Goal: Task Accomplishment & Management: Use online tool/utility

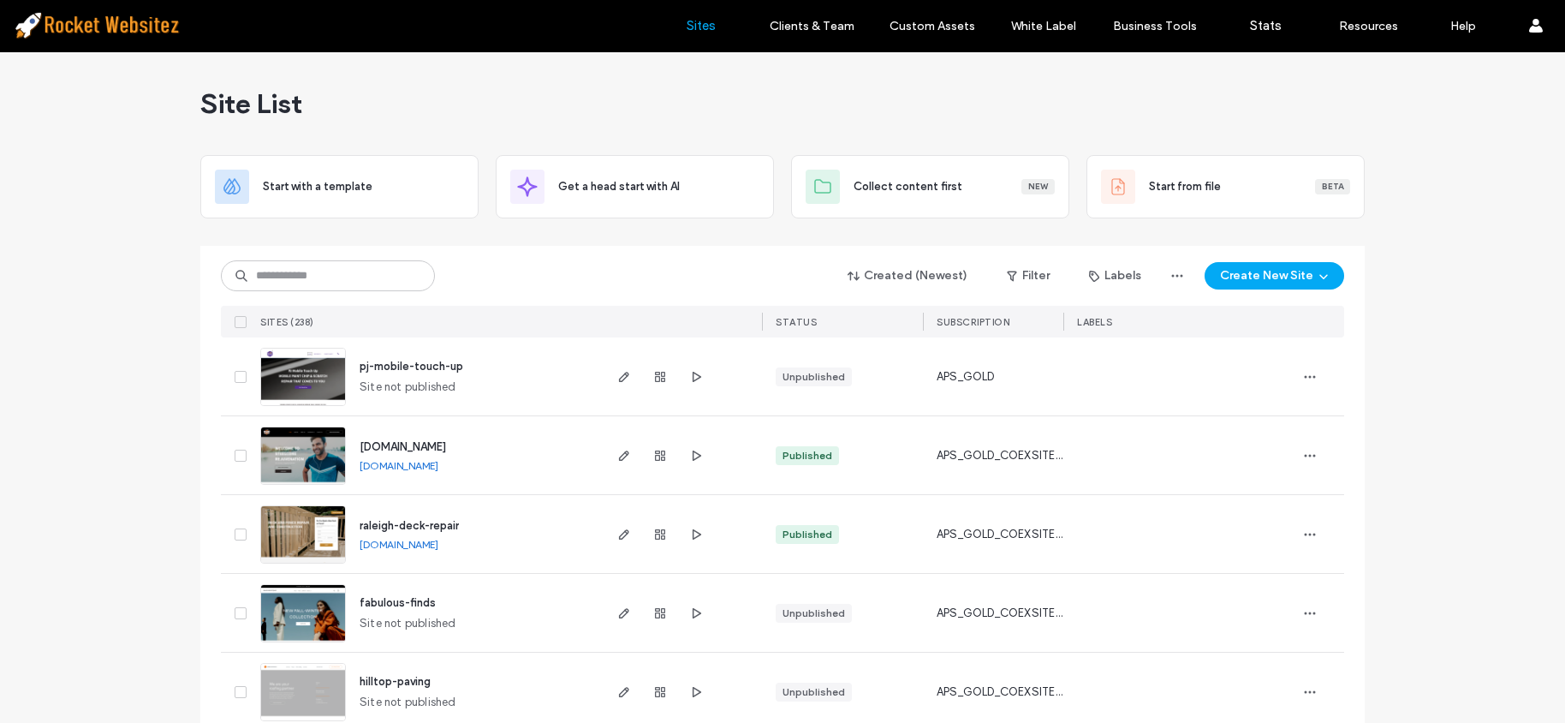
click at [354, 254] on div "Created (Newest) Filter Labels Create New Site SITES (238) STATUS SUBSCRIPTION …" at bounding box center [782, 292] width 1123 height 92
click at [297, 544] on img at bounding box center [303, 564] width 84 height 116
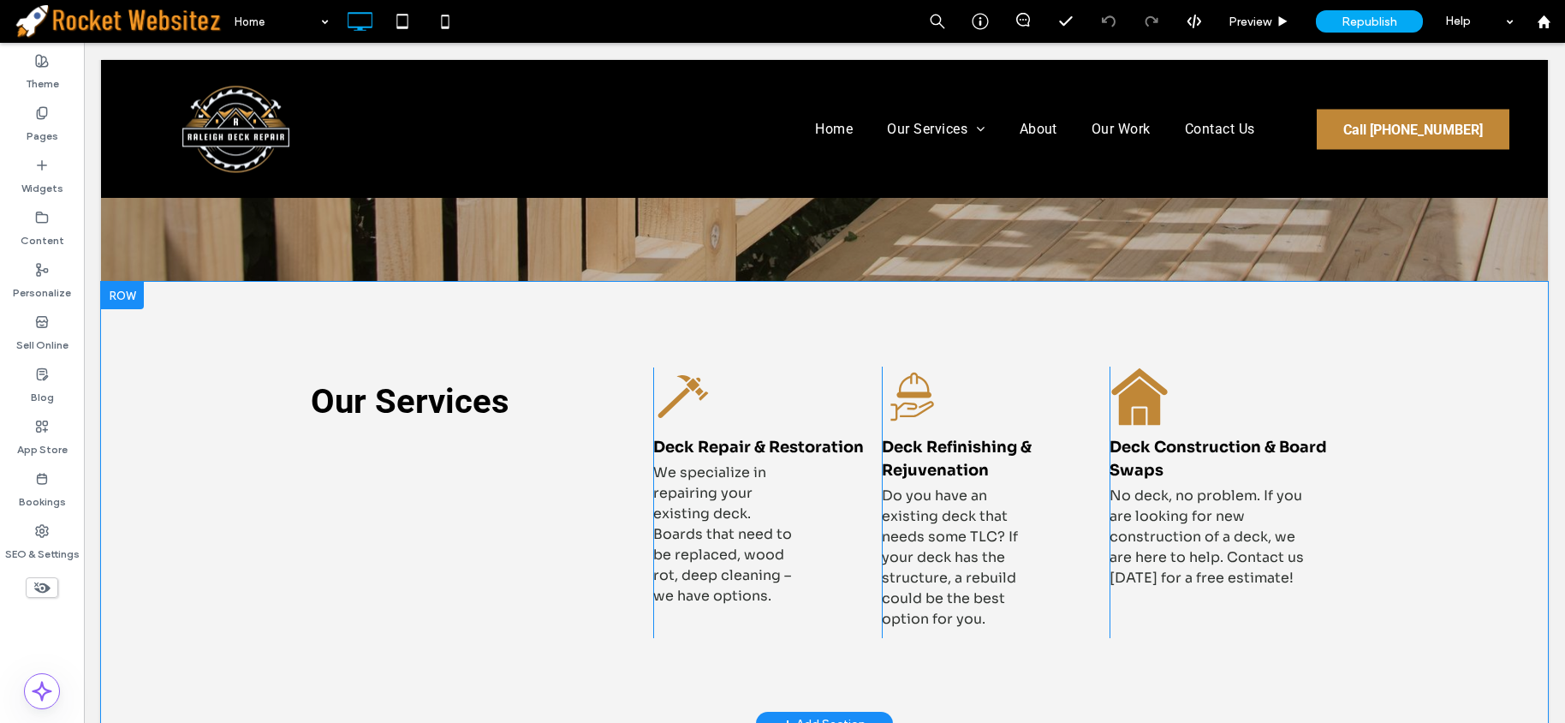
scroll to position [1199, 0]
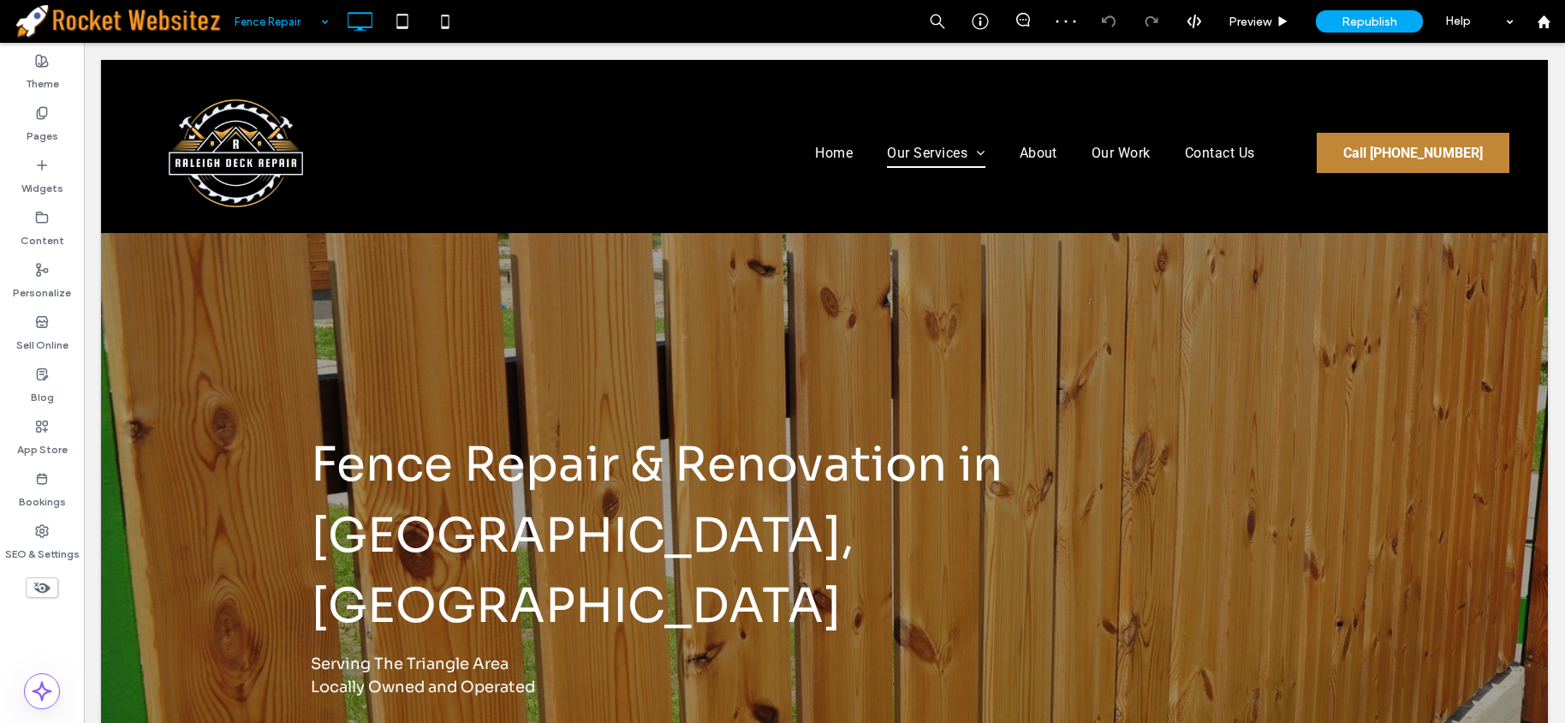
click at [299, 18] on input at bounding box center [278, 21] width 86 height 43
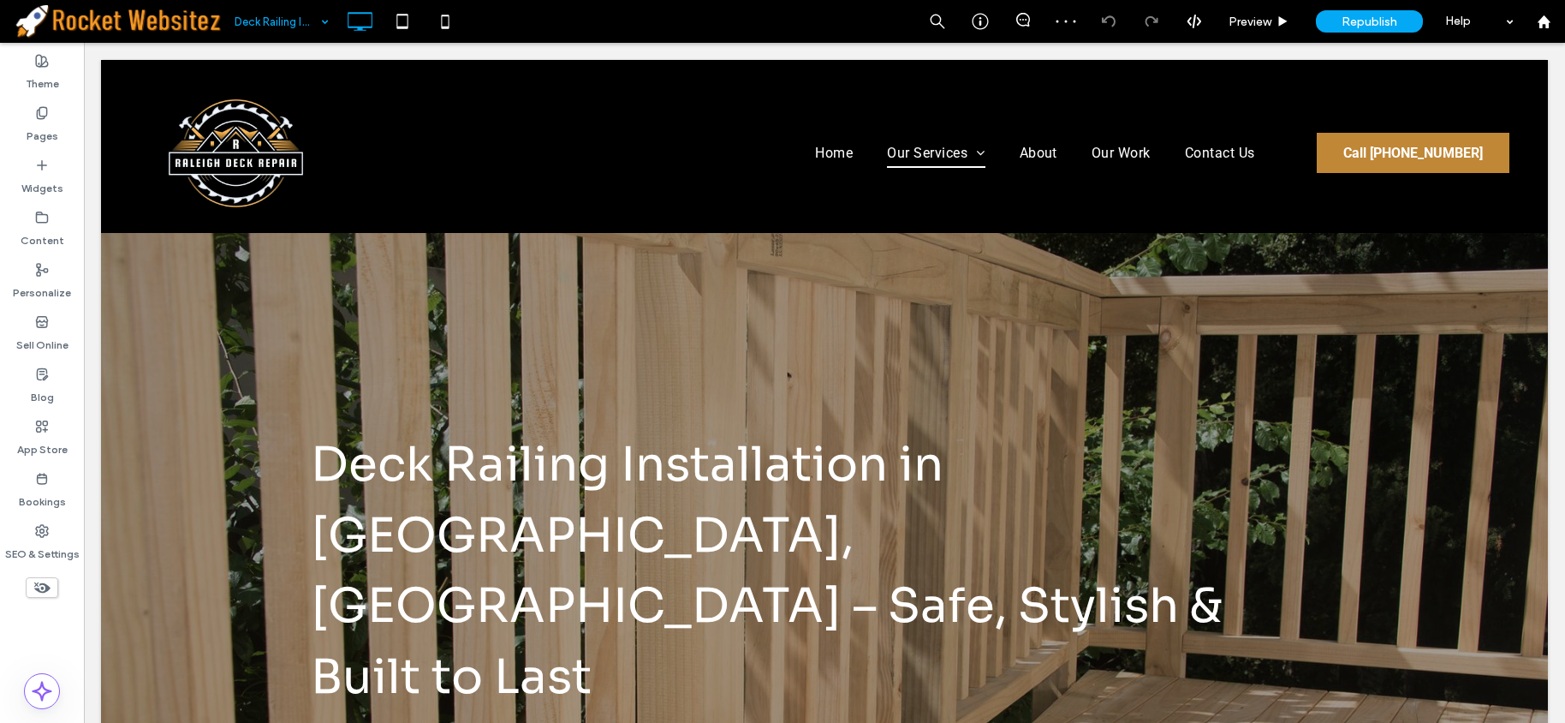
click at [295, 33] on input at bounding box center [278, 21] width 86 height 43
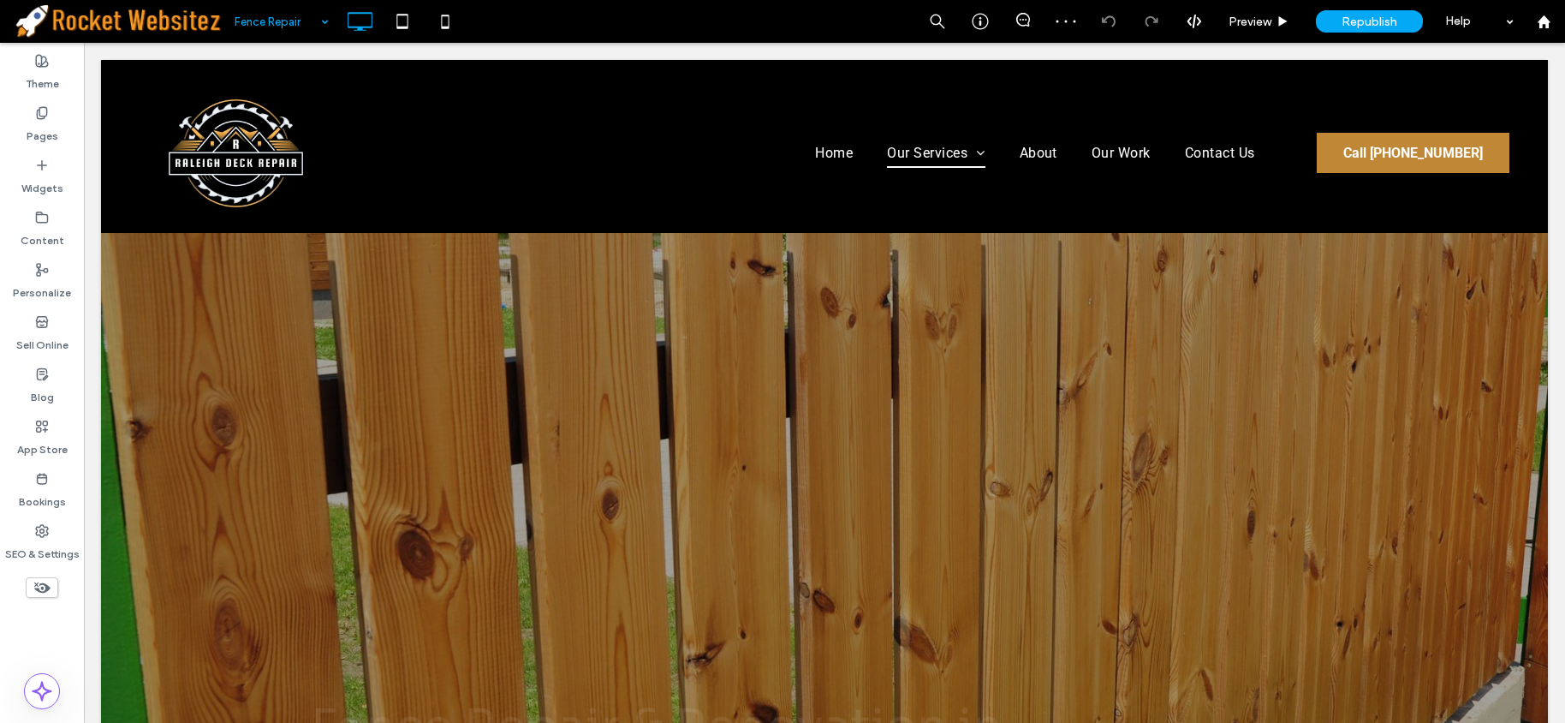
click at [299, 21] on input at bounding box center [278, 21] width 86 height 43
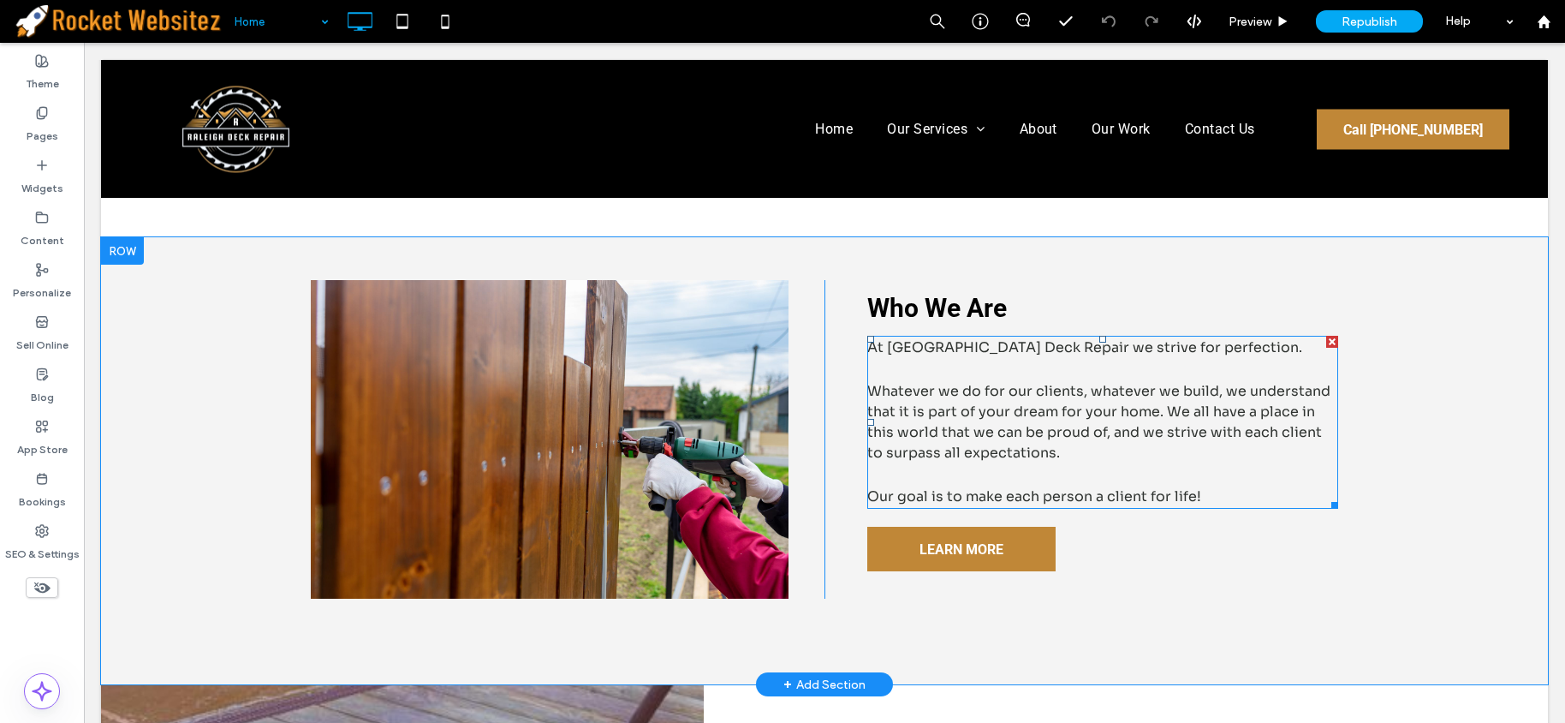
scroll to position [1626, 0]
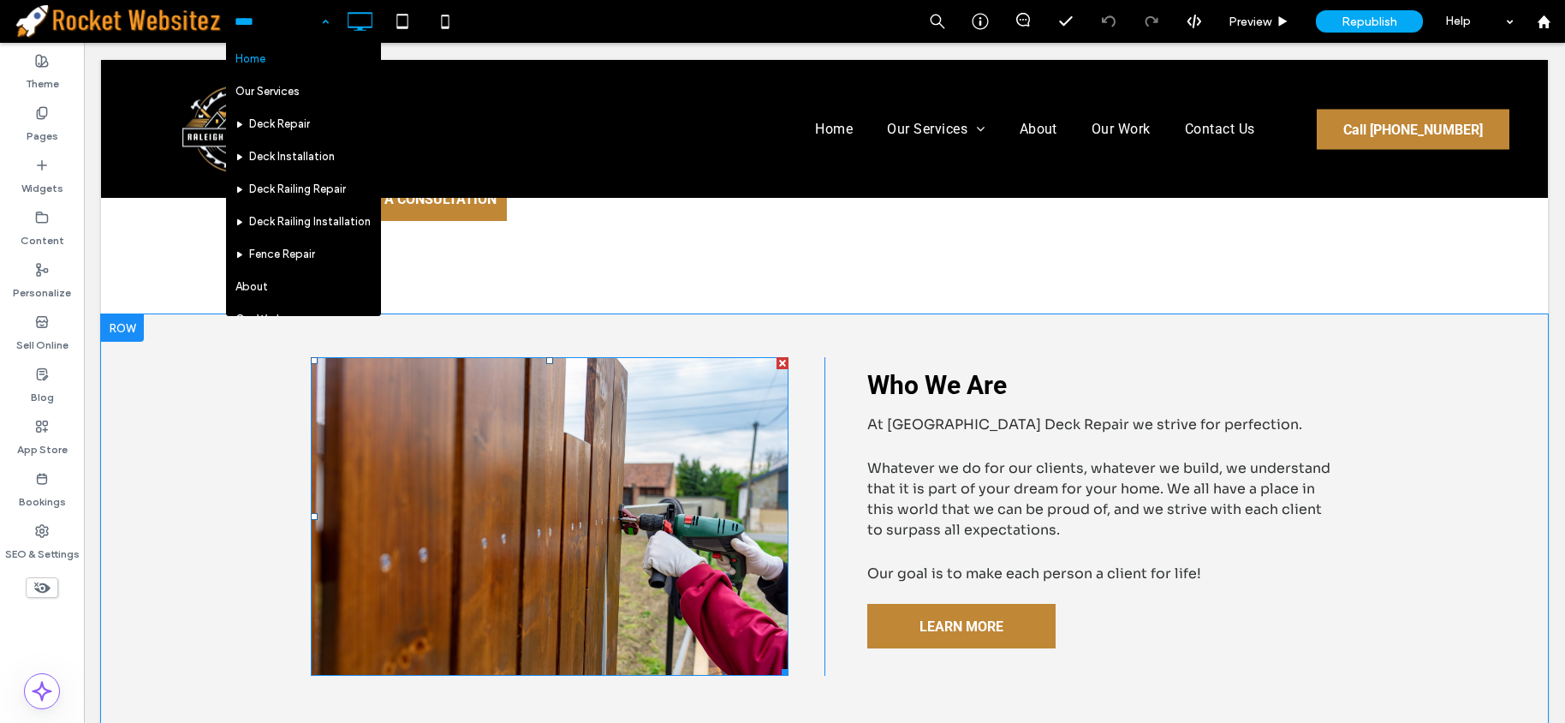
drag, startPoint x: 635, startPoint y: 497, endPoint x: 769, endPoint y: 489, distance: 133.8
click at [635, 497] on img at bounding box center [550, 516] width 478 height 318
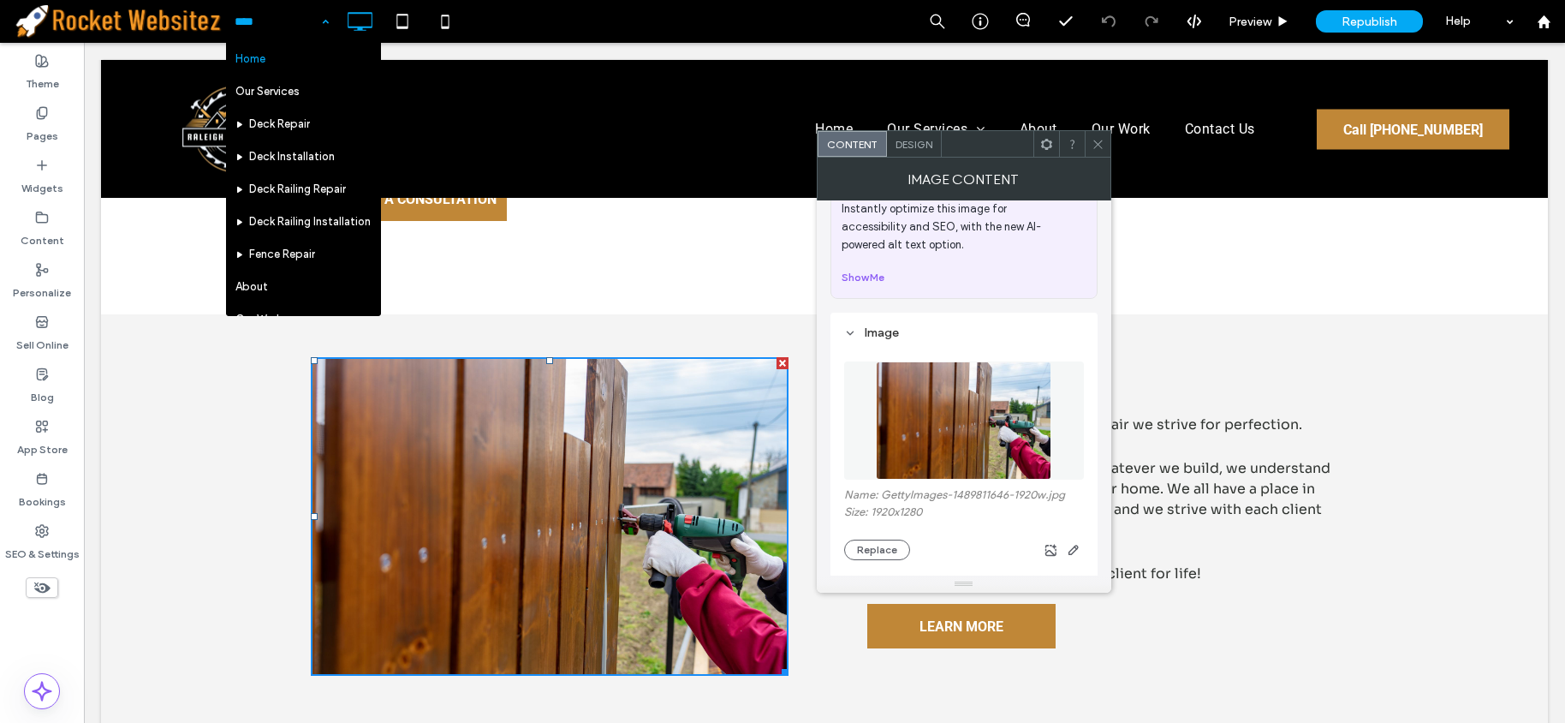
scroll to position [86, 0]
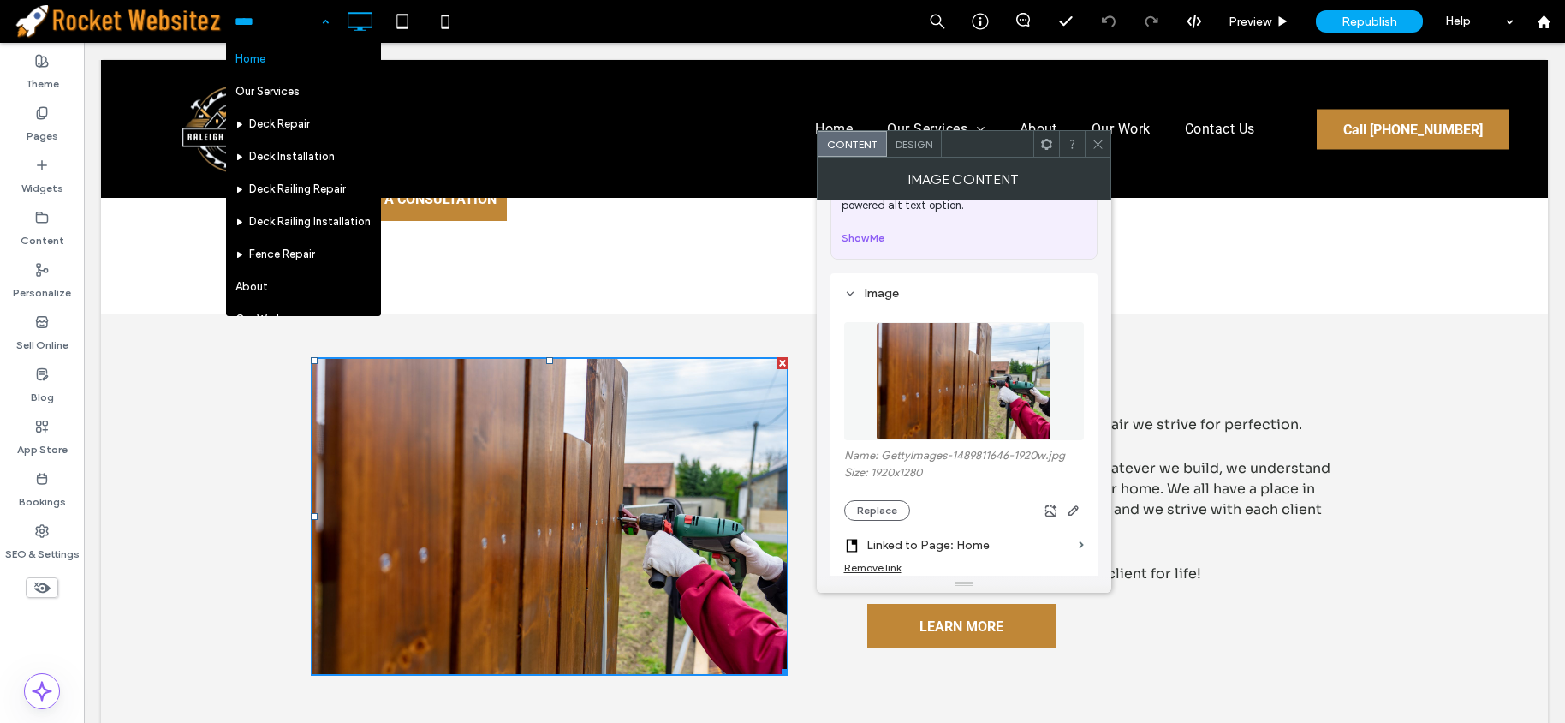
click at [890, 503] on button "Replace" at bounding box center [877, 510] width 66 height 21
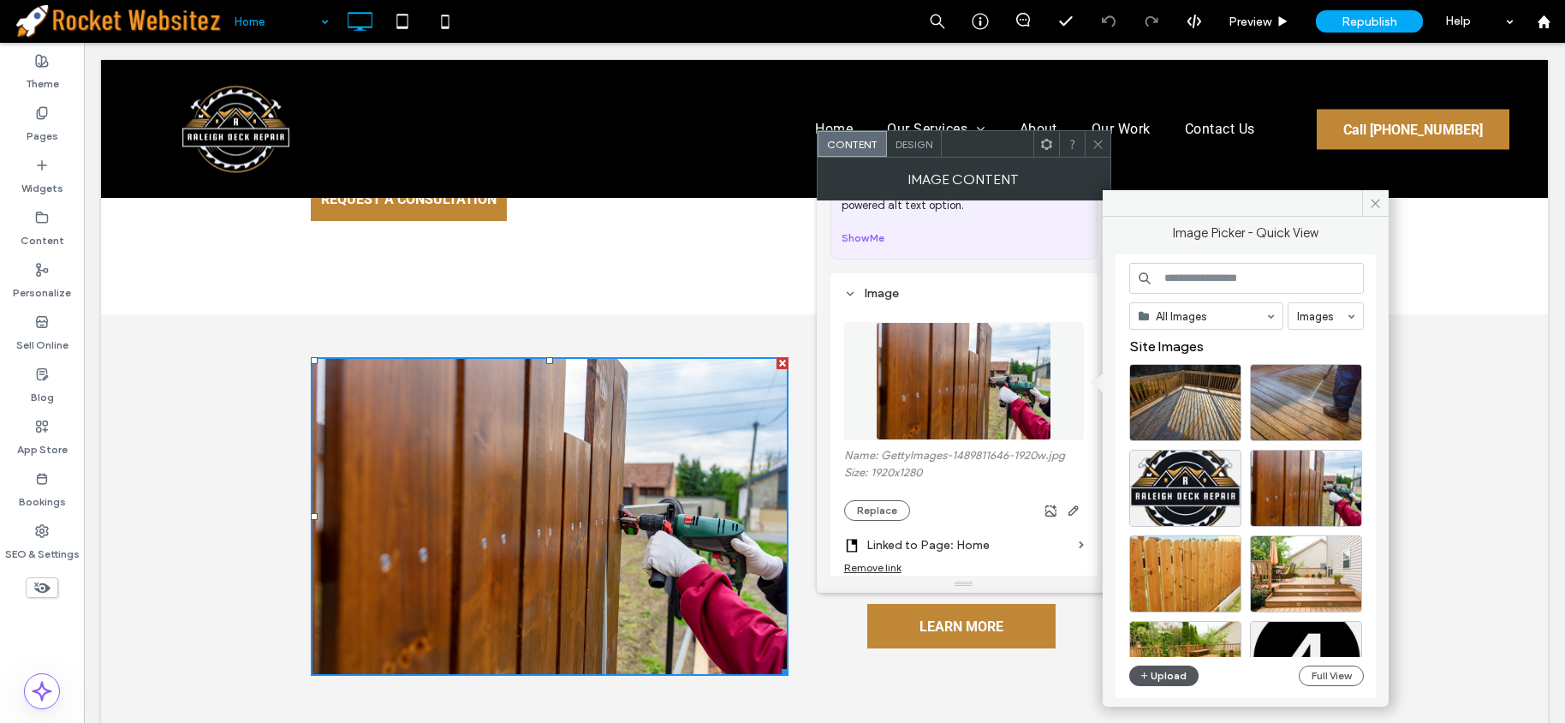
click at [1159, 681] on button "Upload" at bounding box center [1164, 675] width 70 height 21
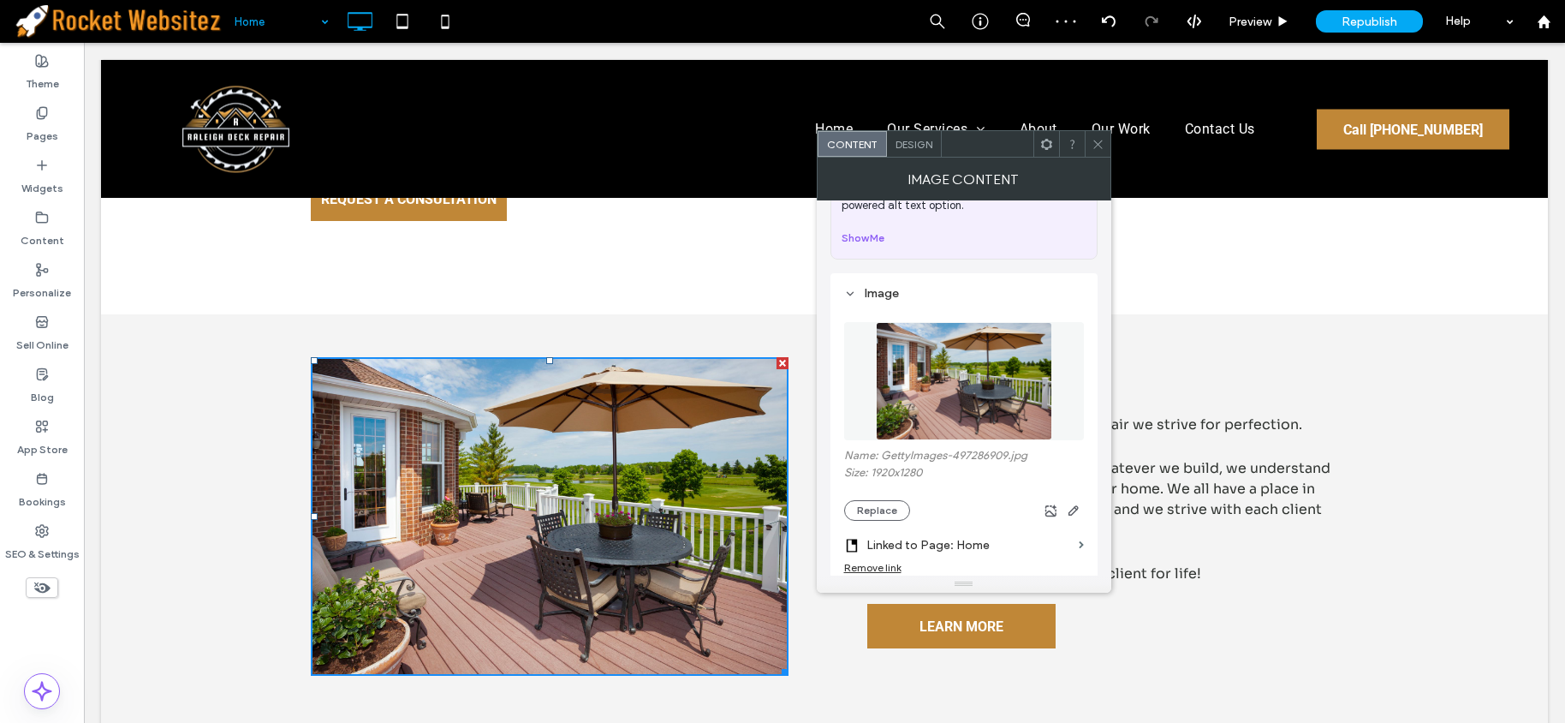
click at [1096, 148] on icon at bounding box center [1098, 144] width 13 height 13
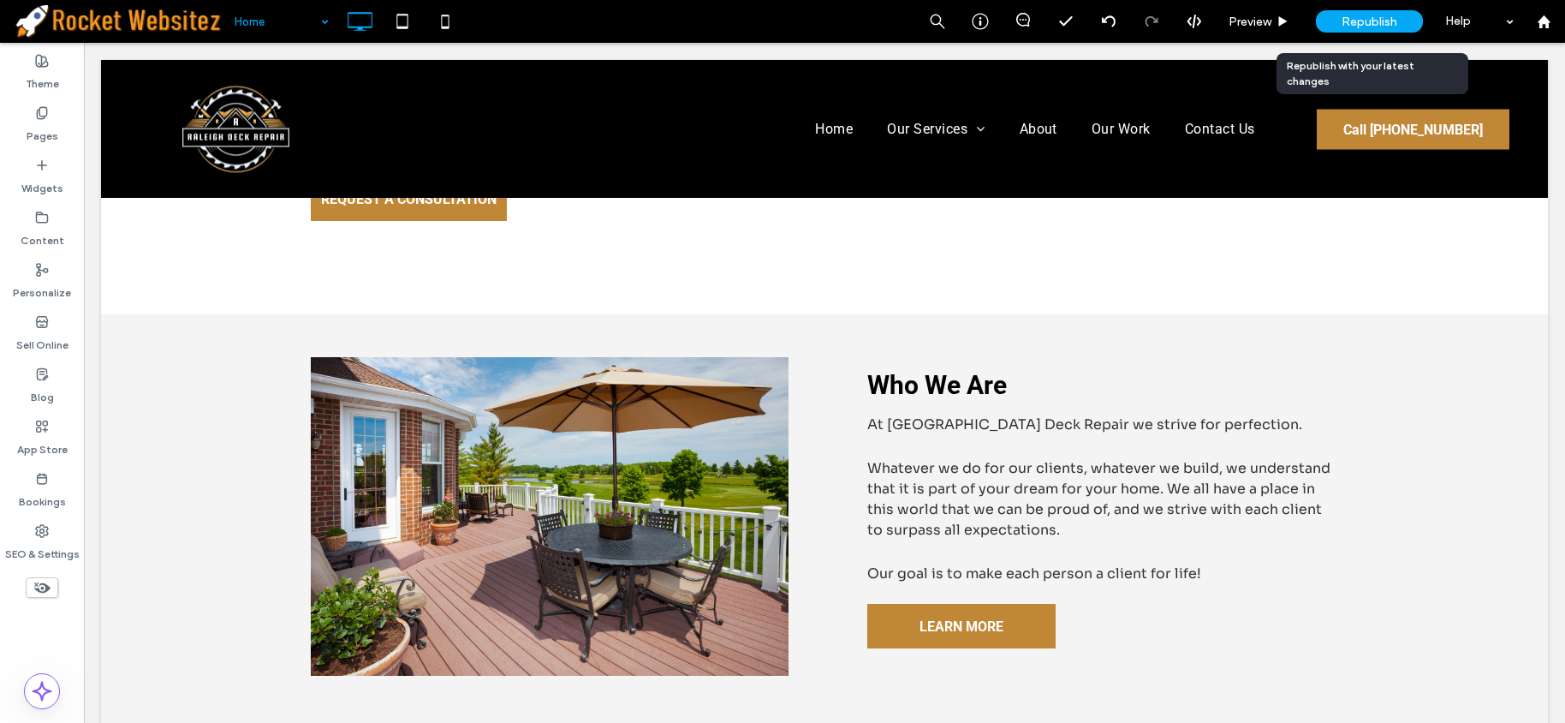
click at [1365, 19] on span "Republish" at bounding box center [1370, 22] width 56 height 15
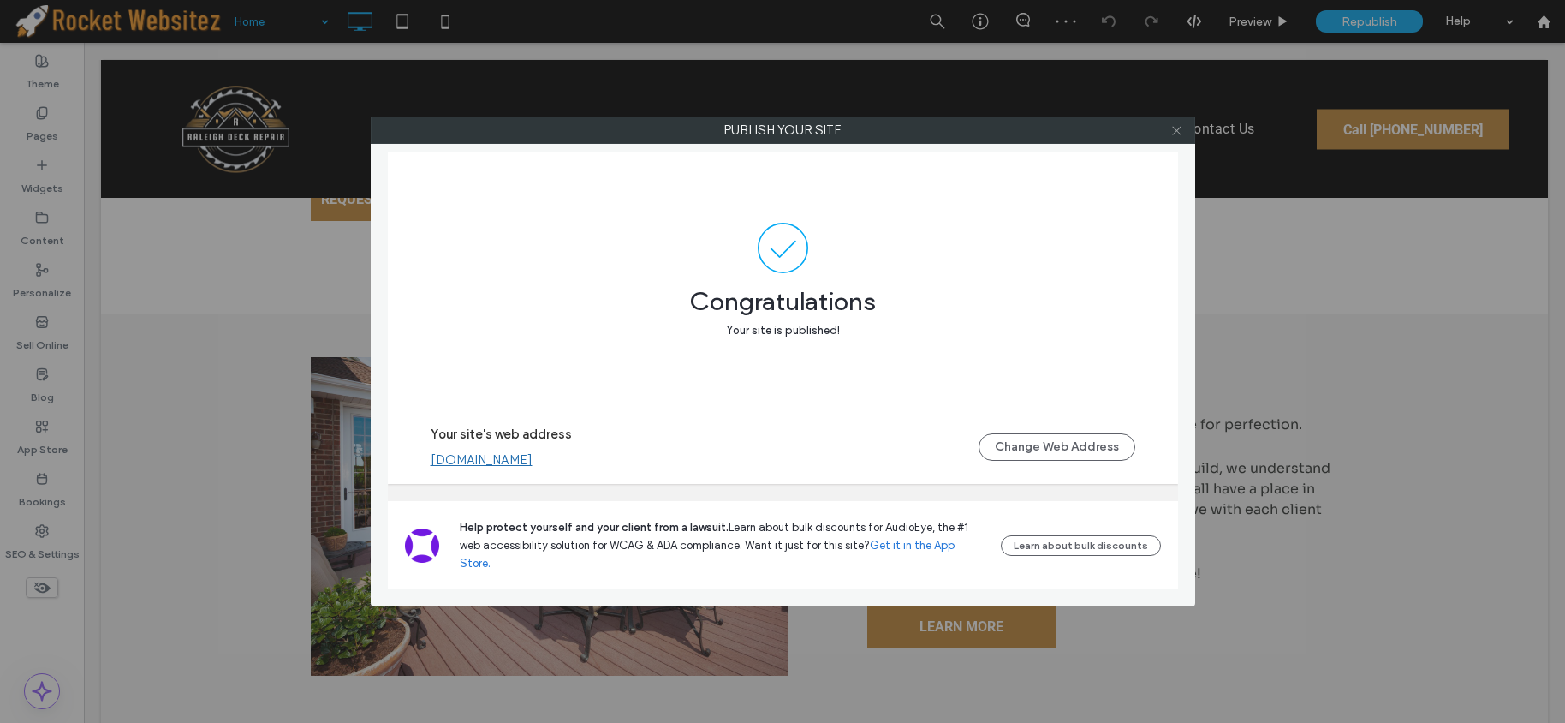
click at [1175, 127] on icon at bounding box center [1176, 130] width 13 height 13
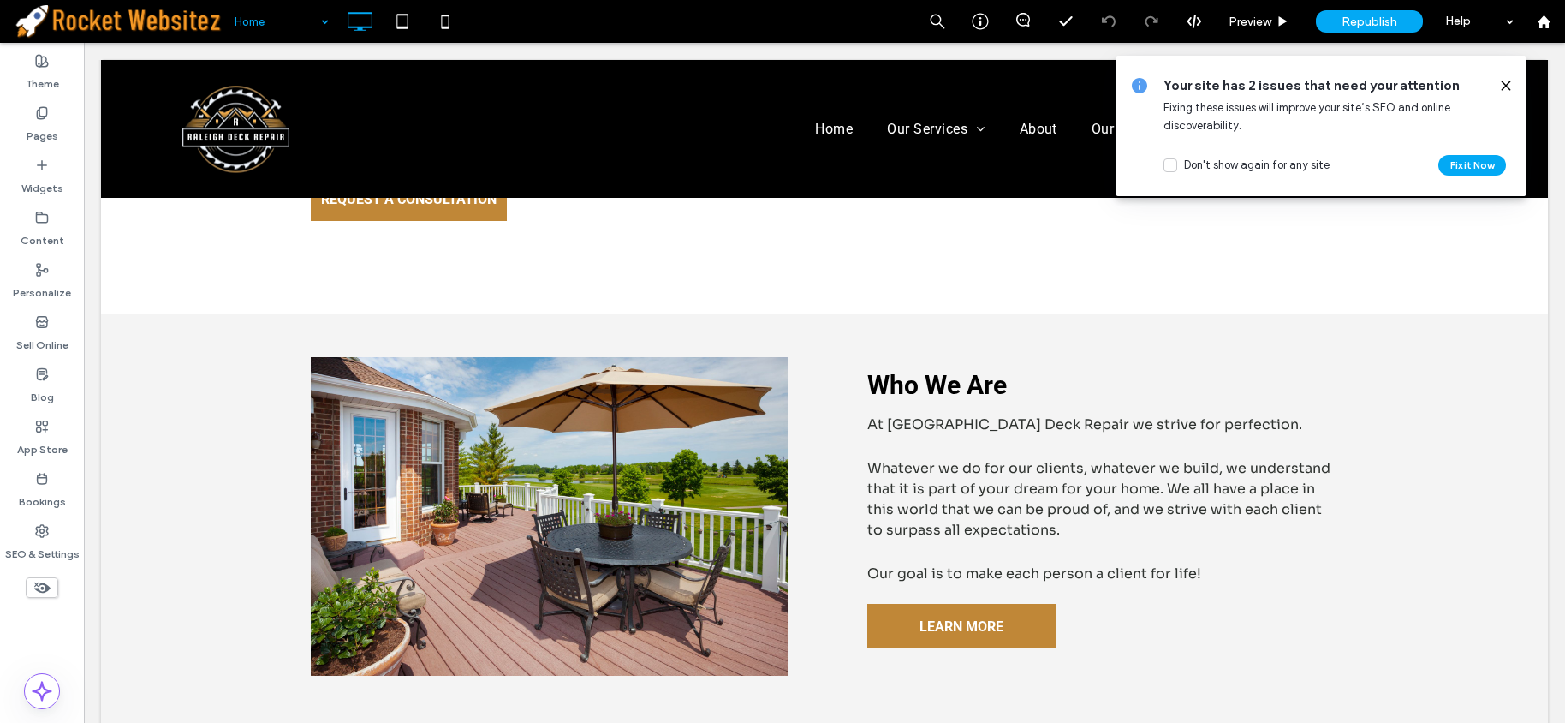
click at [1511, 80] on icon at bounding box center [1506, 86] width 14 height 14
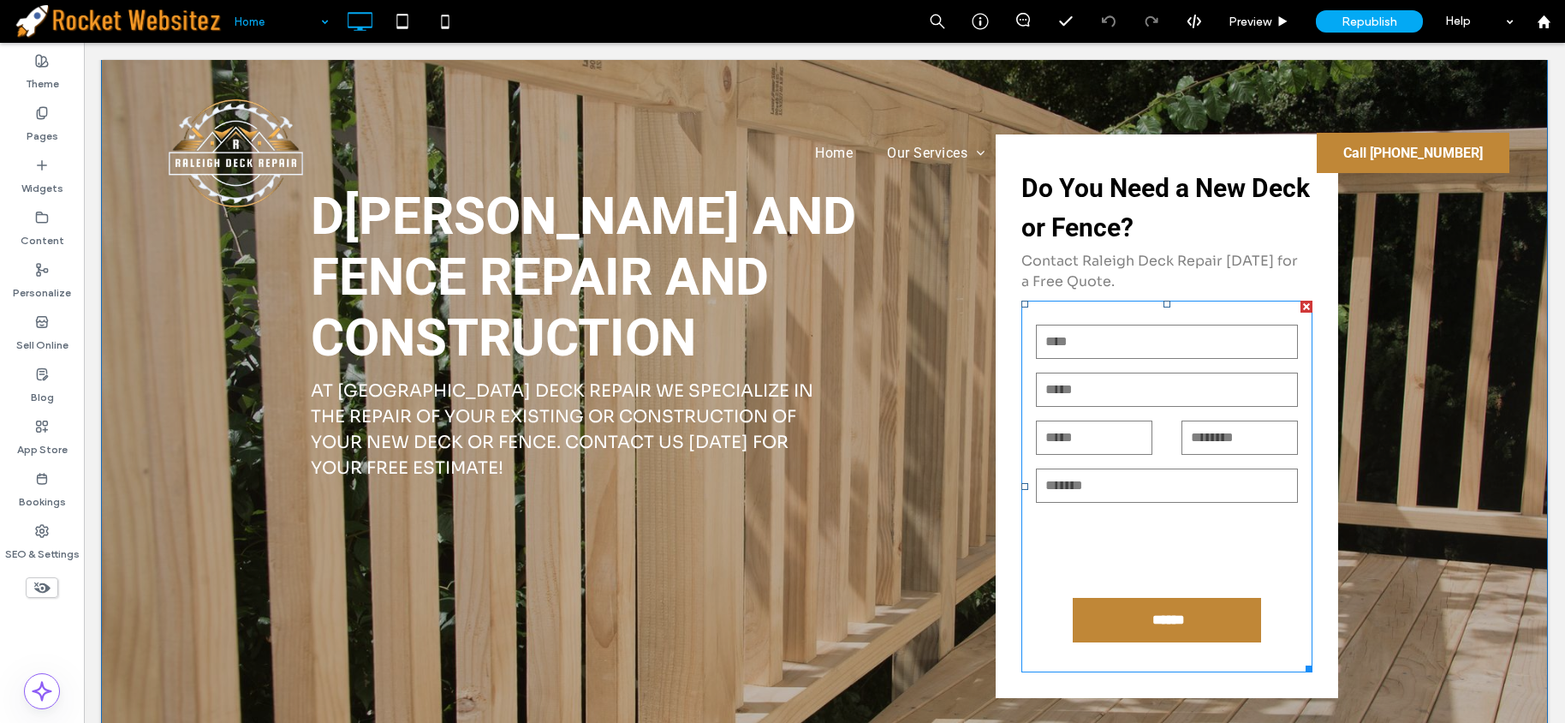
scroll to position [0, 0]
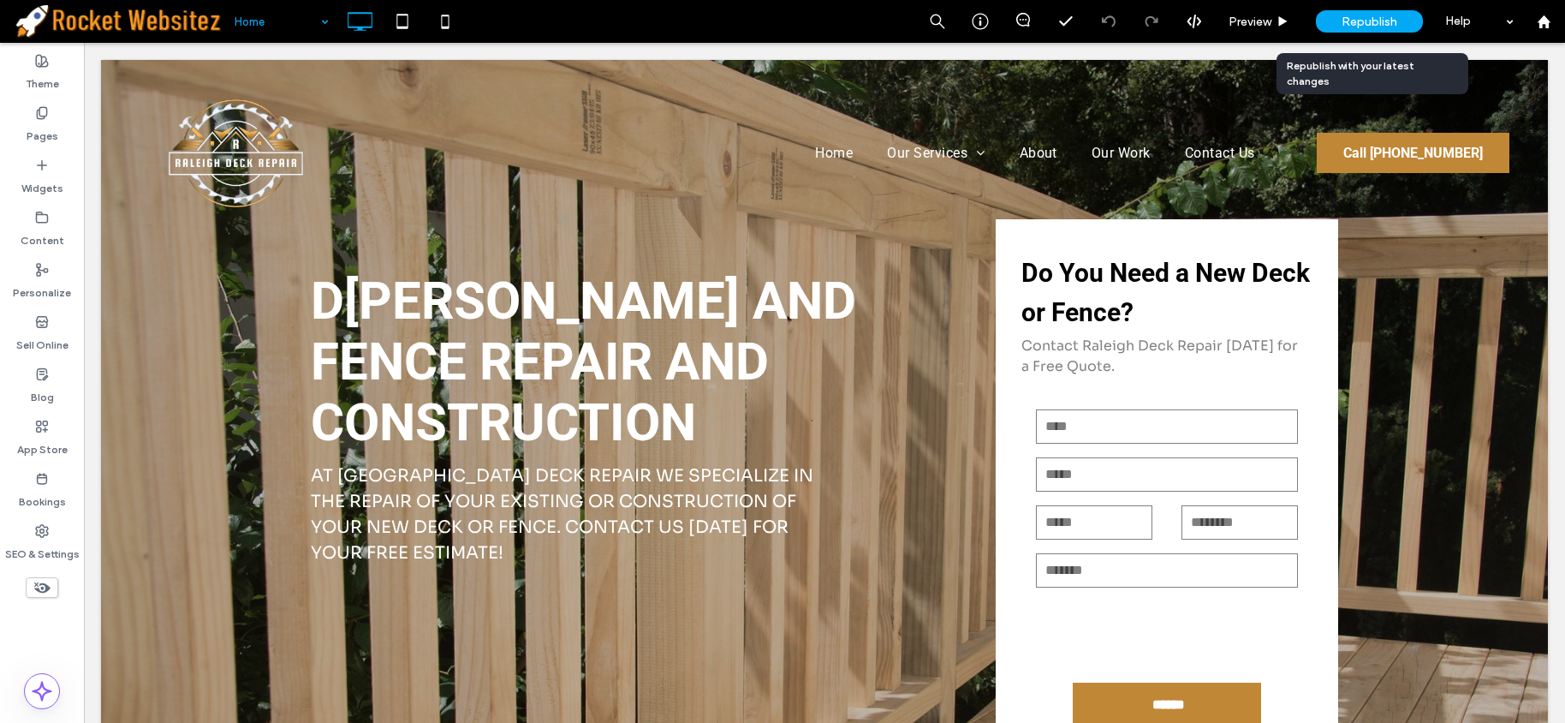
click at [1373, 10] on div "Republish" at bounding box center [1369, 21] width 107 height 22
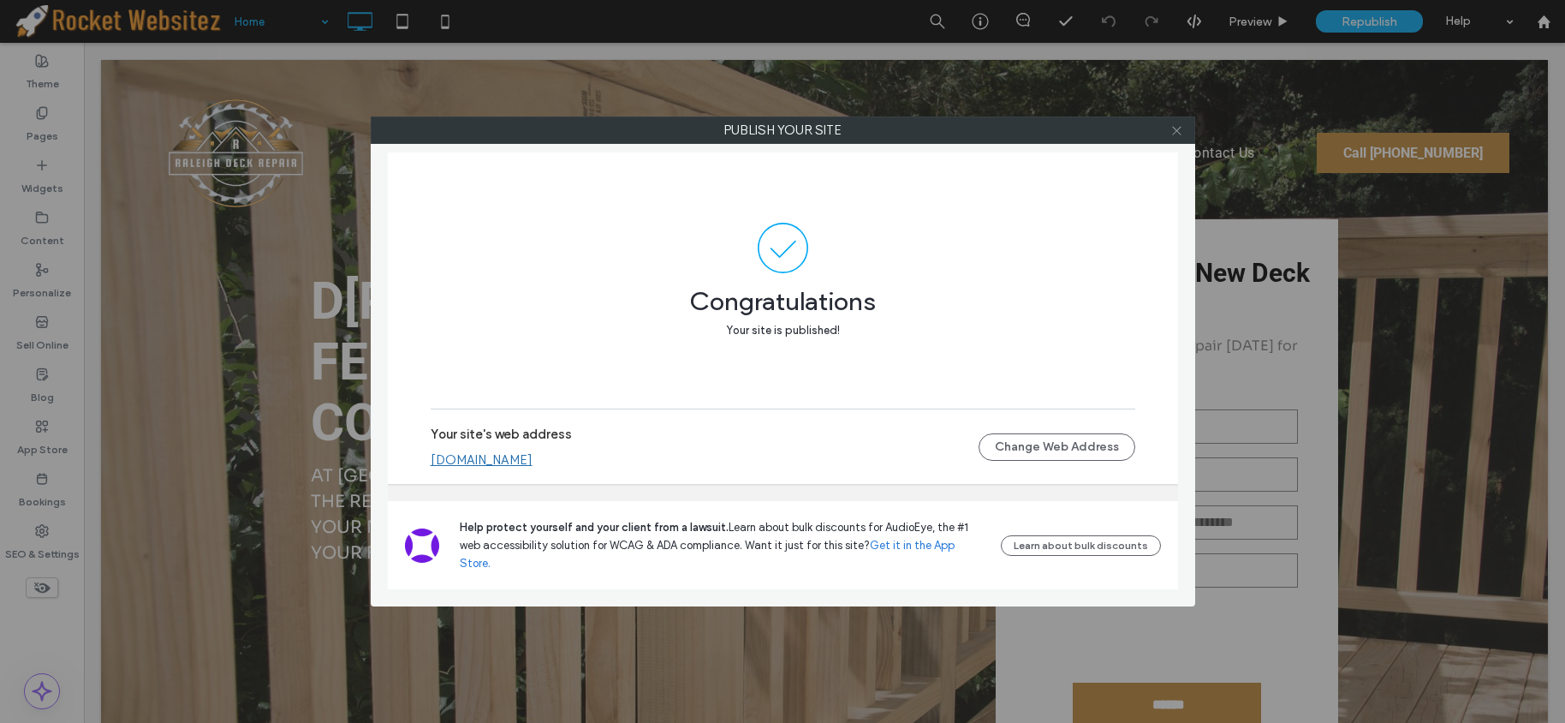
click at [1178, 130] on icon at bounding box center [1176, 130] width 13 height 13
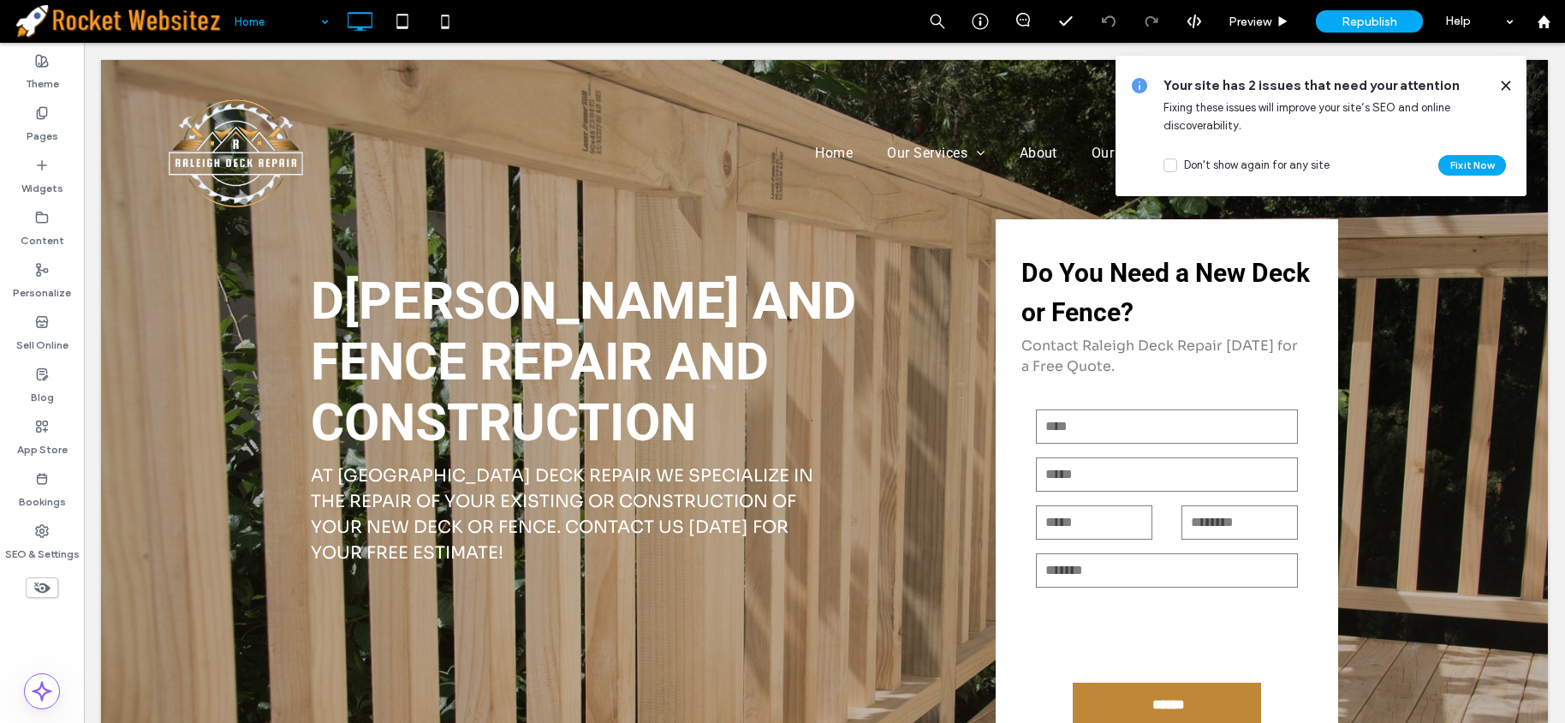
click at [1504, 84] on use at bounding box center [1506, 85] width 8 height 8
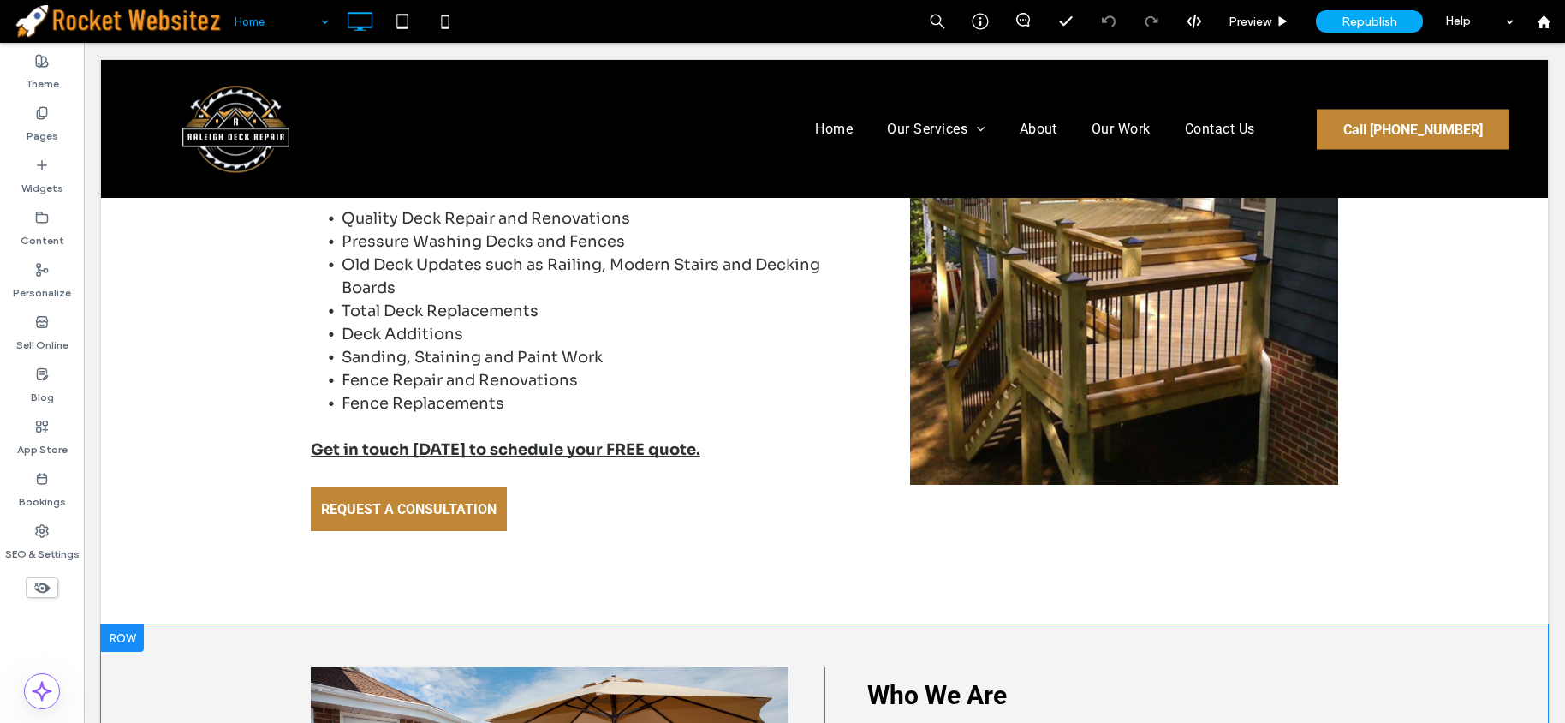
scroll to position [1627, 0]
